Goal: Navigation & Orientation: Find specific page/section

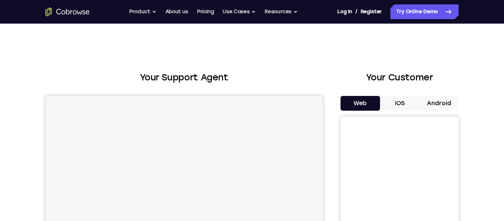
click at [442, 102] on button "Android" at bounding box center [439, 103] width 40 height 15
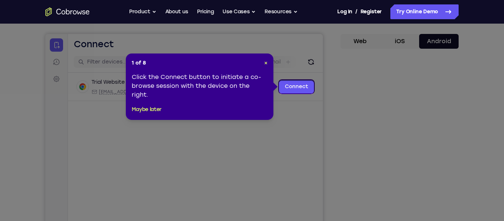
scroll to position [60, 0]
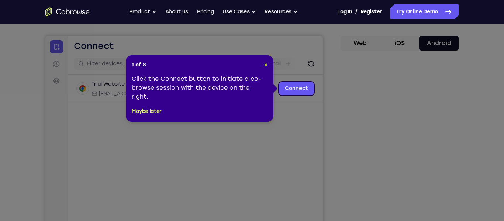
click at [267, 62] on span "×" at bounding box center [265, 65] width 3 height 6
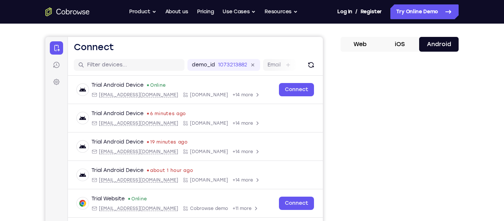
scroll to position [57, 0]
